Goal: Find contact information: Find contact information

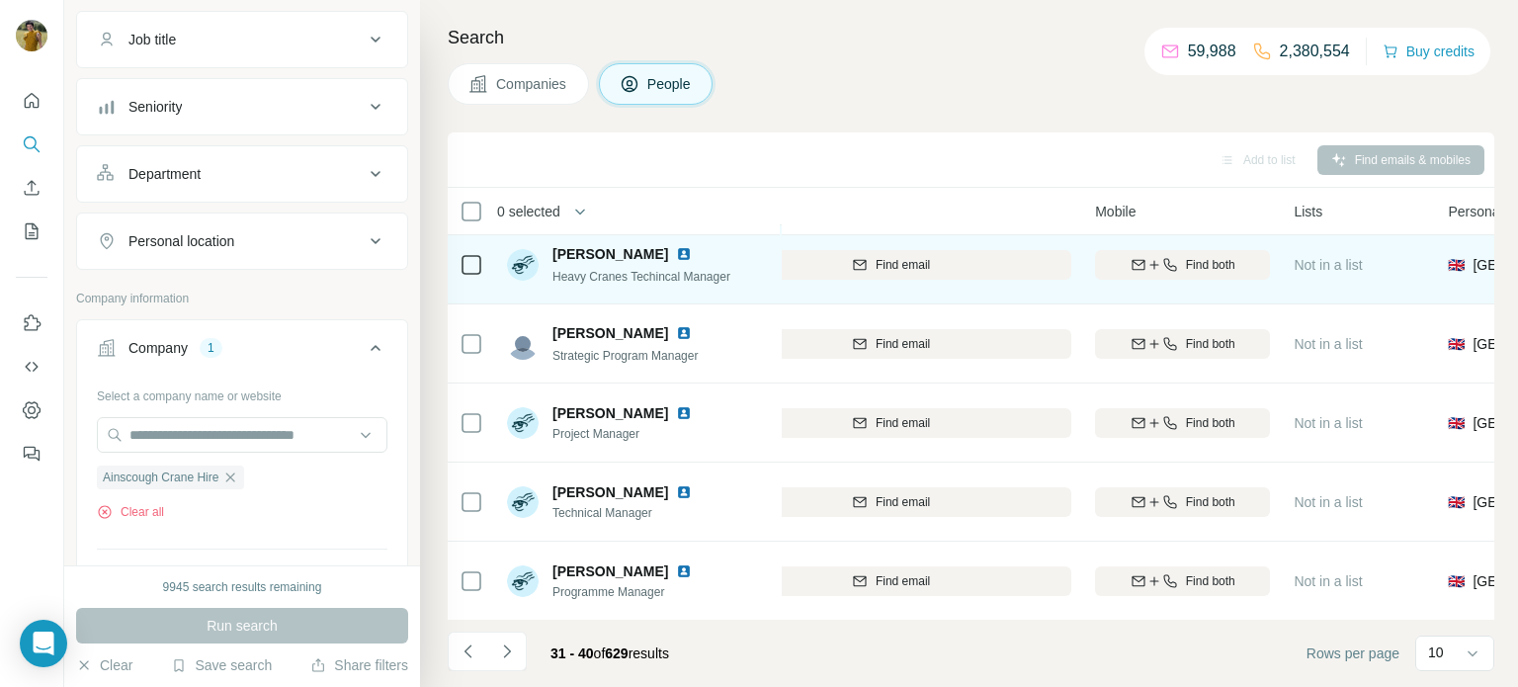
scroll to position [405, 304]
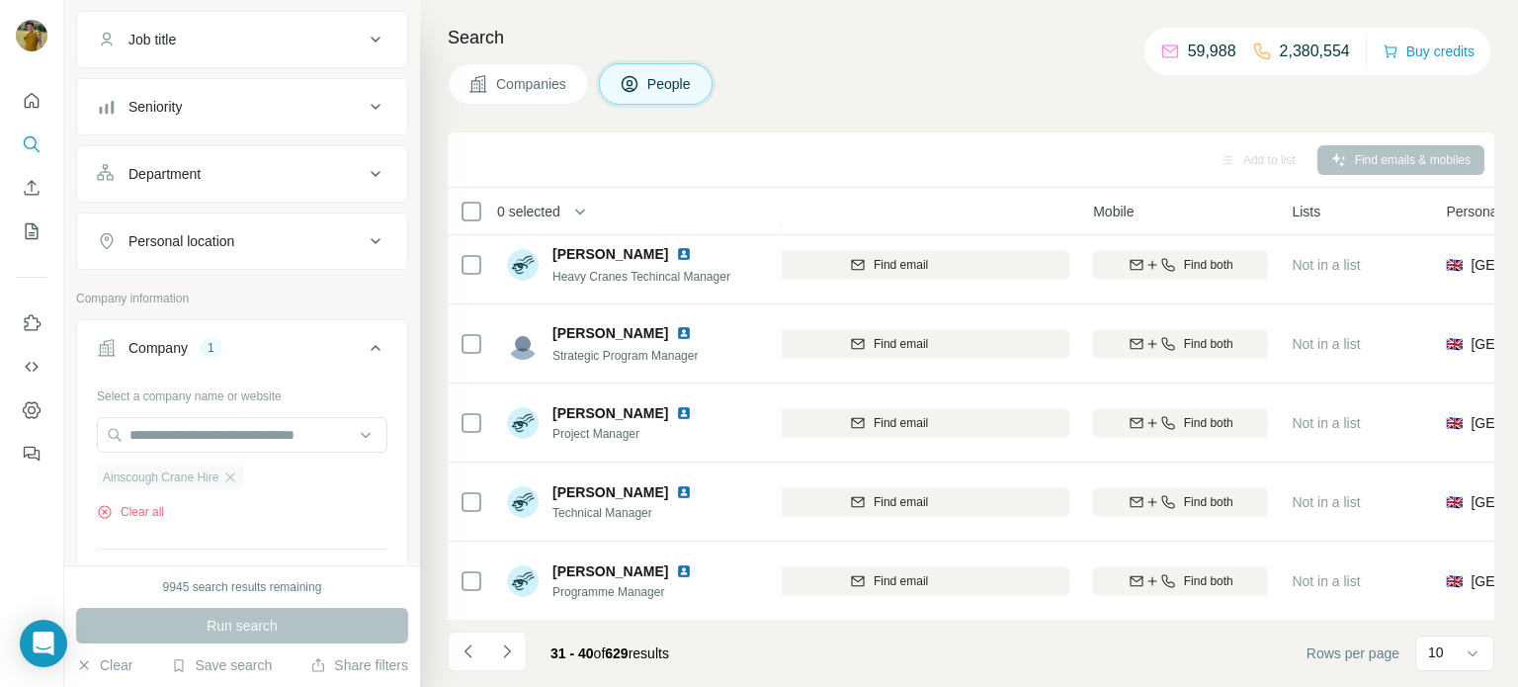
click at [236, 483] on div "Ainscough Crane Hire" at bounding box center [170, 477] width 147 height 24
click at [238, 469] on icon "button" at bounding box center [230, 477] width 16 height 16
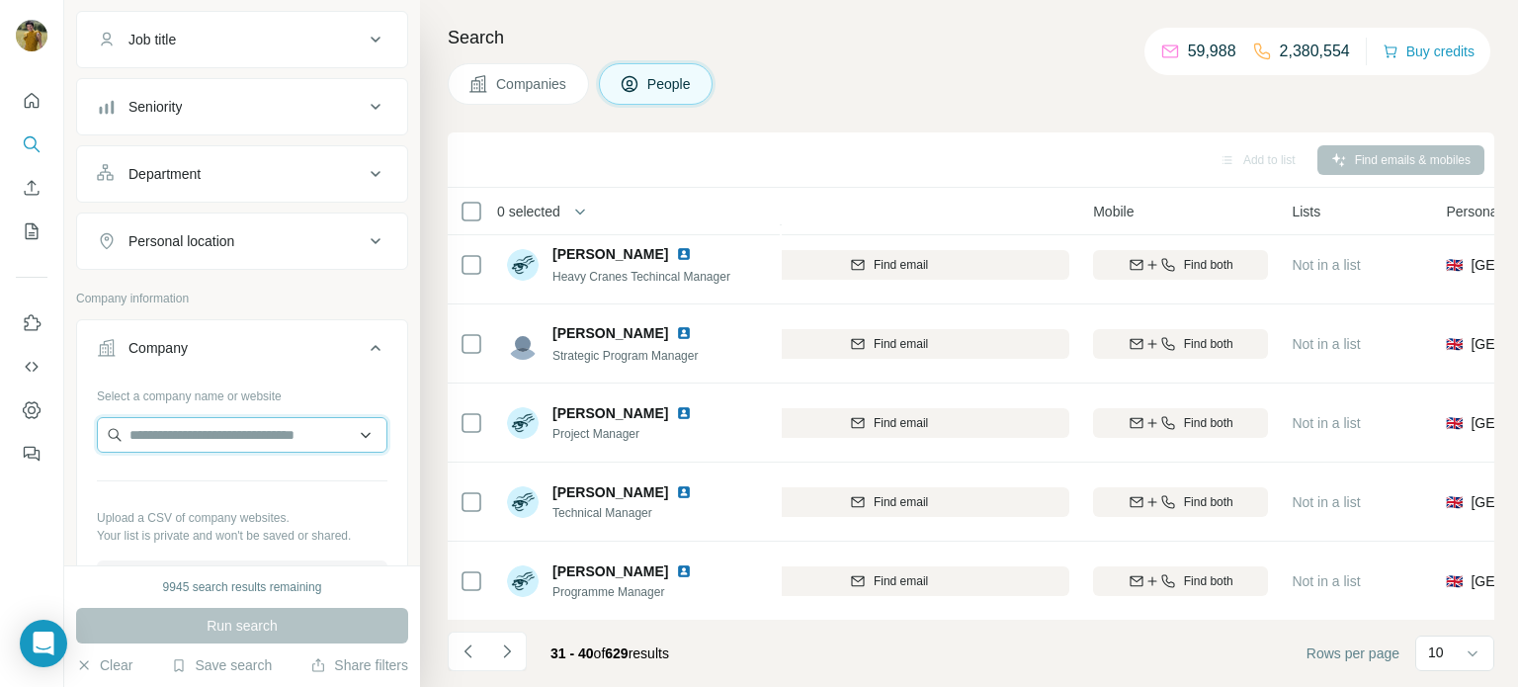
click at [211, 433] on input "text" at bounding box center [242, 435] width 291 height 36
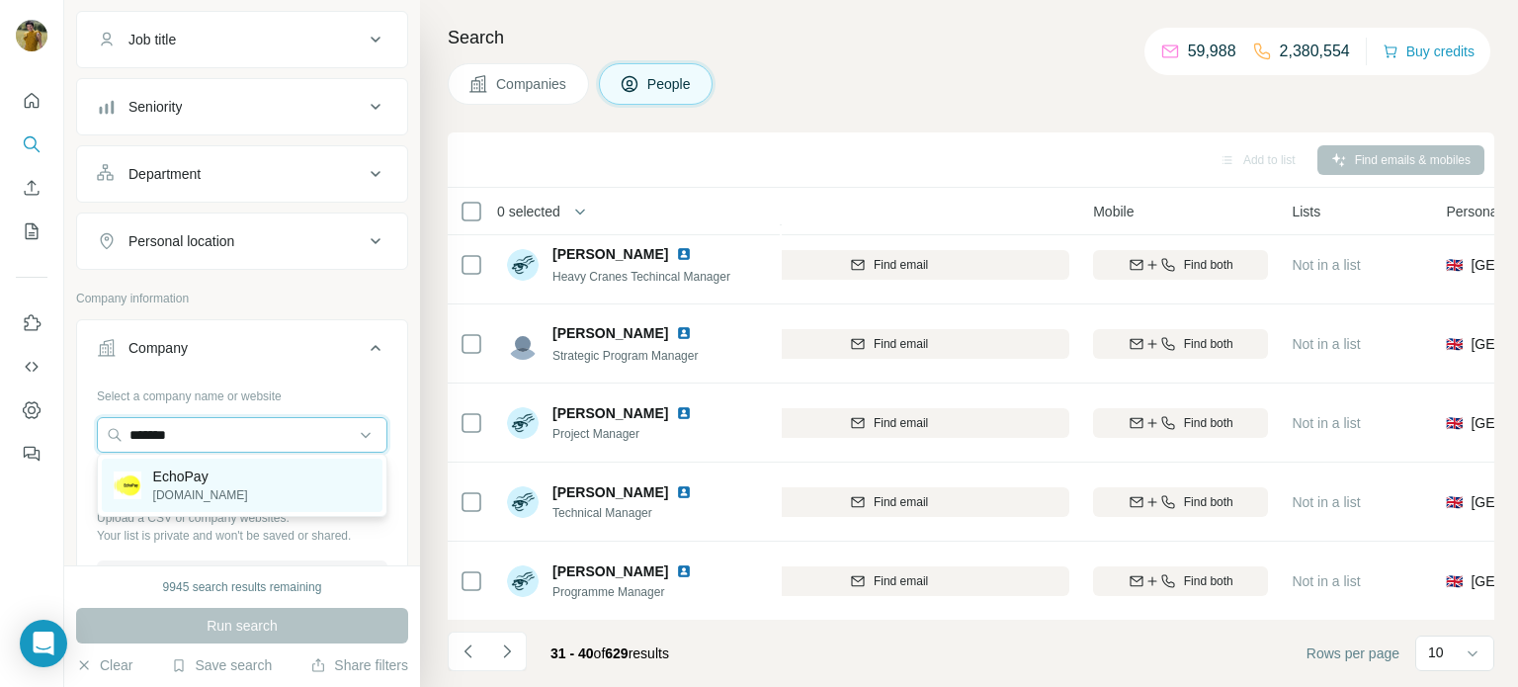
type input "*******"
click at [187, 483] on p "EchoPay" at bounding box center [200, 476] width 95 height 20
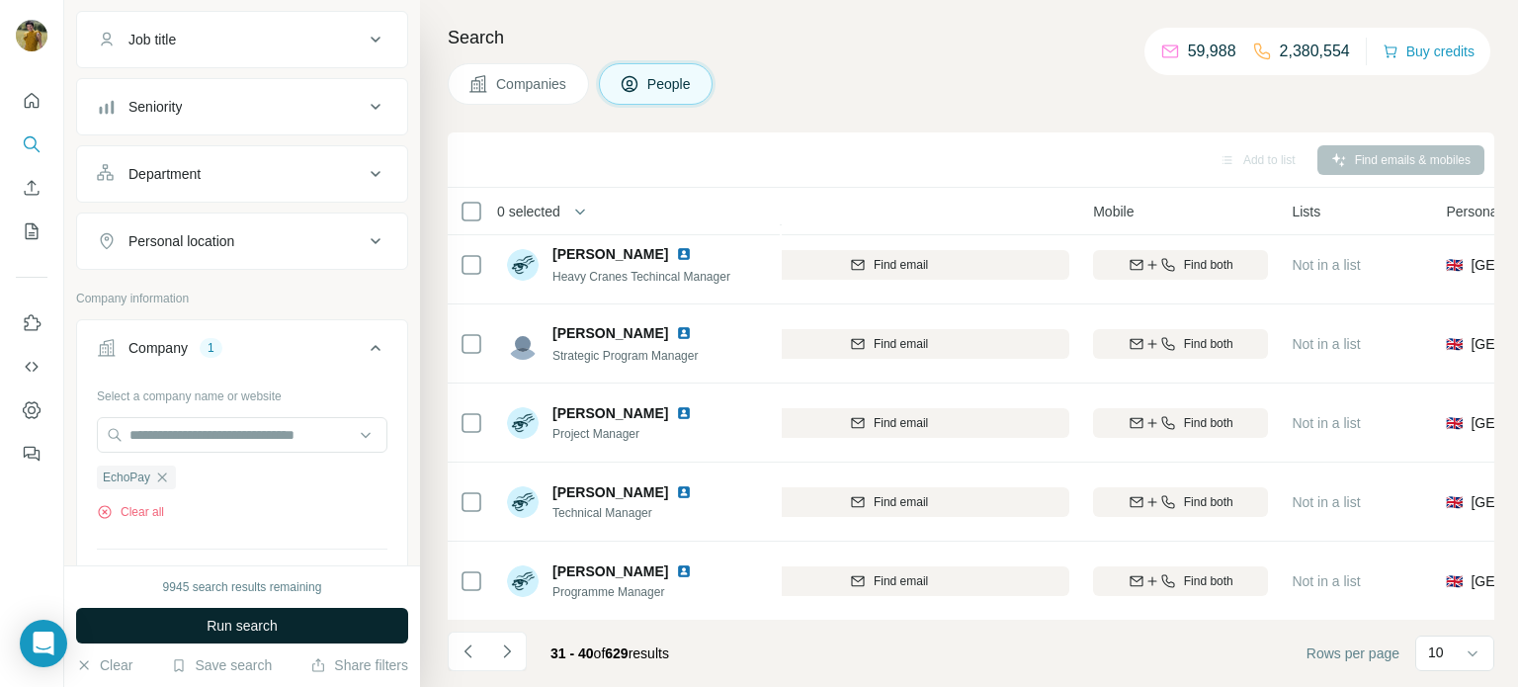
click at [232, 628] on span "Run search" at bounding box center [242, 626] width 71 height 20
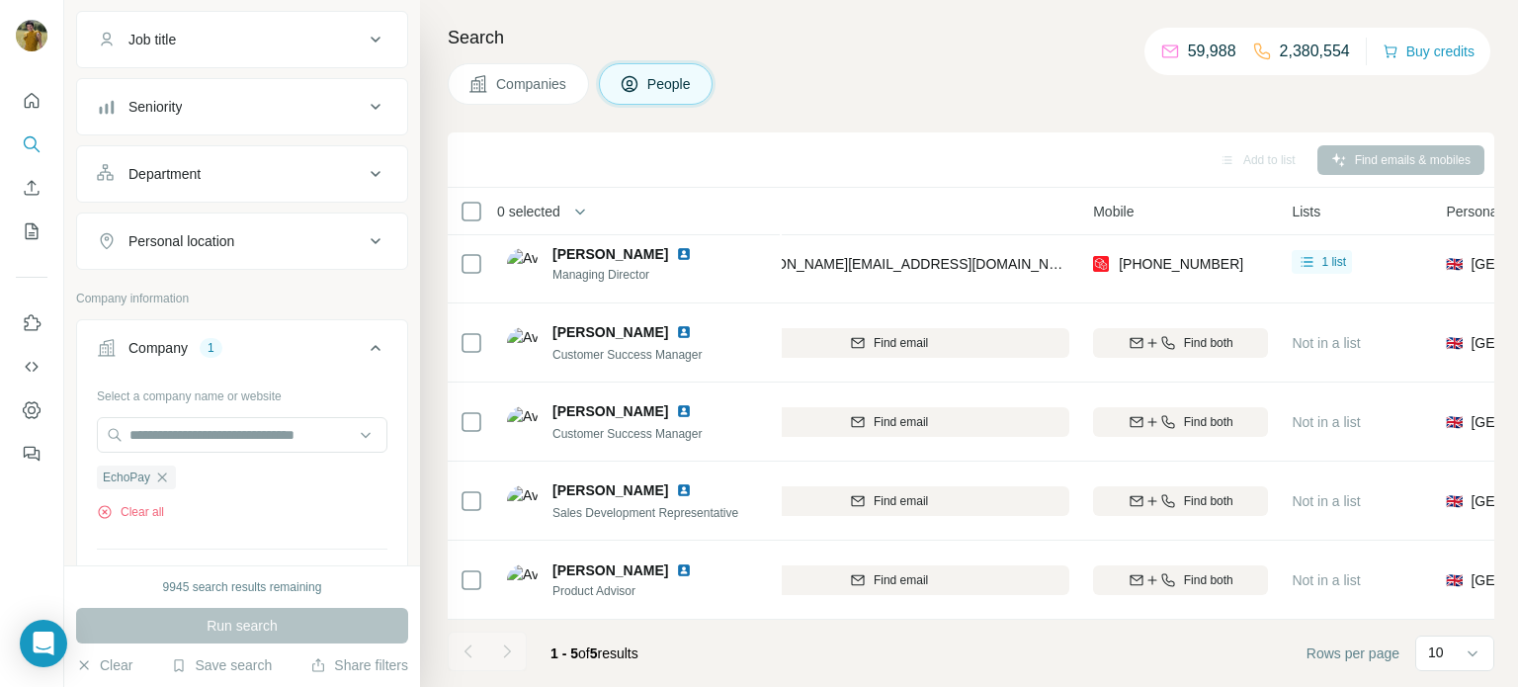
scroll to position [10, 304]
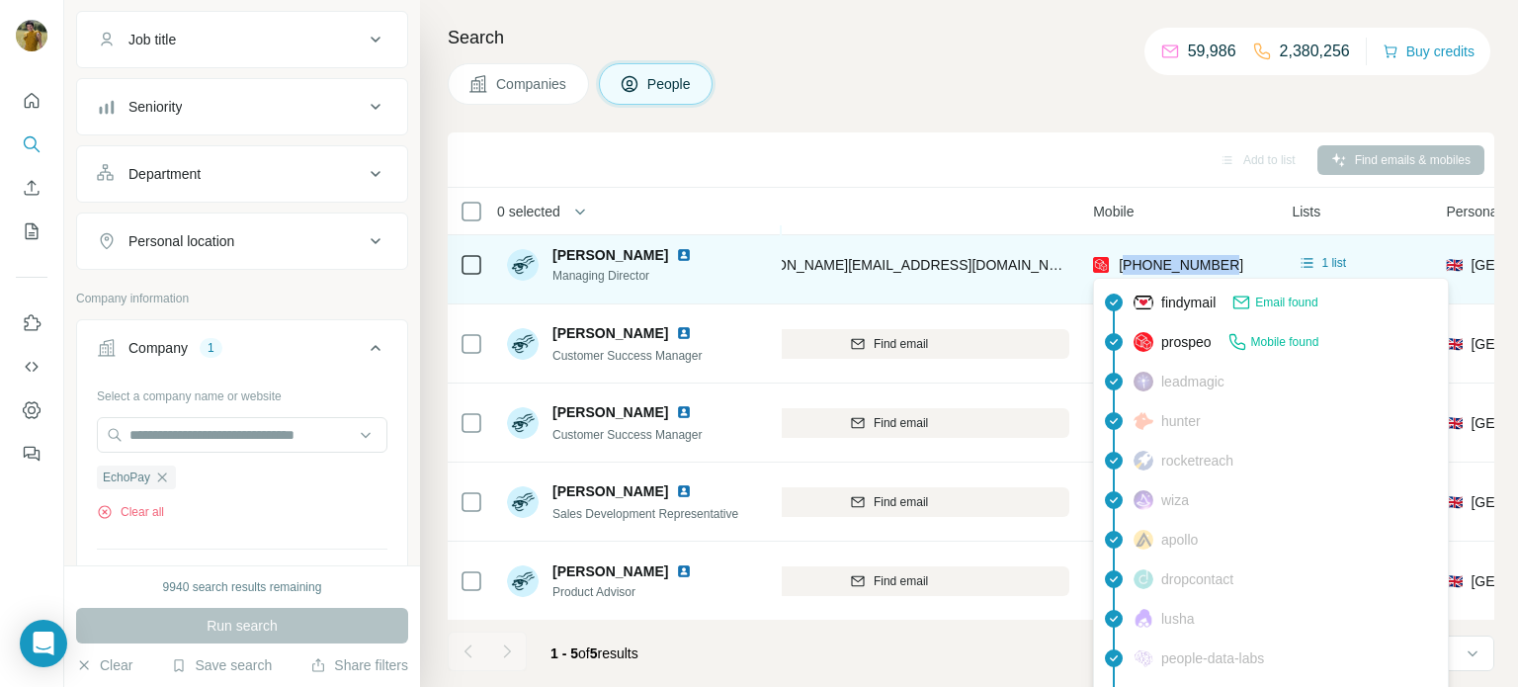
drag, startPoint x: 1240, startPoint y: 266, endPoint x: 1119, endPoint y: 259, distance: 121.7
click at [1119, 259] on div "[PHONE_NUMBER]" at bounding box center [1180, 264] width 175 height 54
copy span "447970236159"
